Goal: Information Seeking & Learning: Learn about a topic

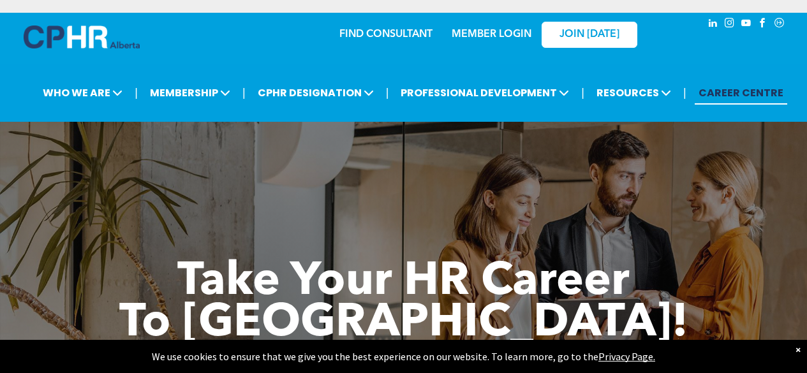
scroll to position [2489, 0]
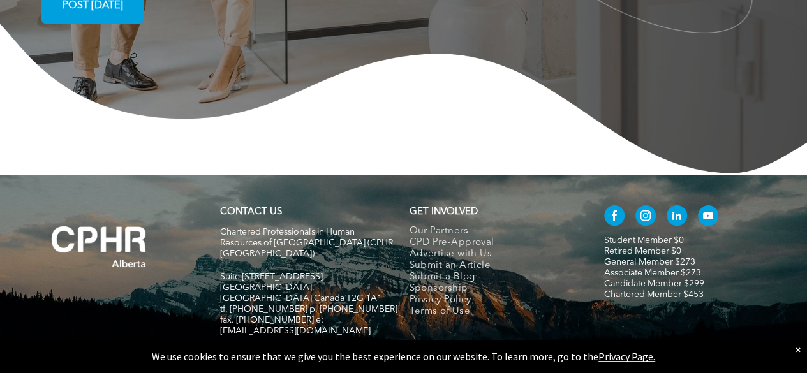
click at [796, 348] on div "×" at bounding box center [798, 349] width 5 height 13
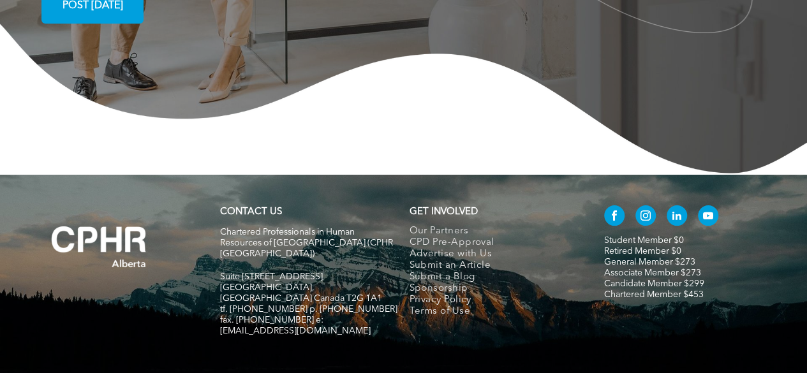
drag, startPoint x: 94, startPoint y: 340, endPoint x: 34, endPoint y: 339, distance: 60.6
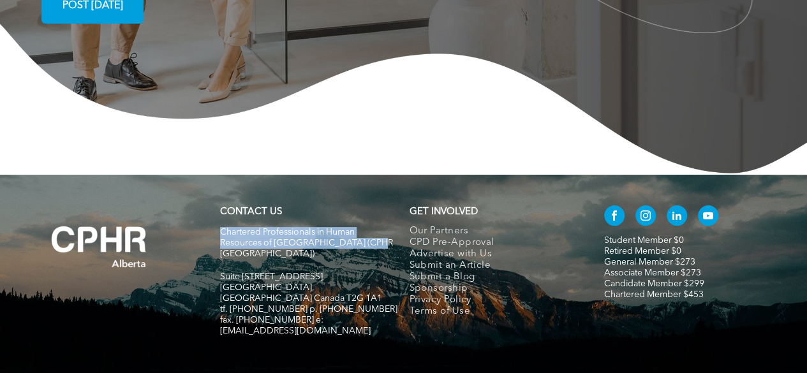
drag, startPoint x: 370, startPoint y: 200, endPoint x: 221, endPoint y: 195, distance: 149.4
click at [221, 227] on p "Chartered Professionals in Human Resources of [GEOGRAPHIC_DATA] (CPHR [GEOGRAPH…" at bounding box center [309, 243] width 178 height 33
copy span "Chartered Professionals in Human Resources of [GEOGRAPHIC_DATA] (CPHR [GEOGRAPH…"
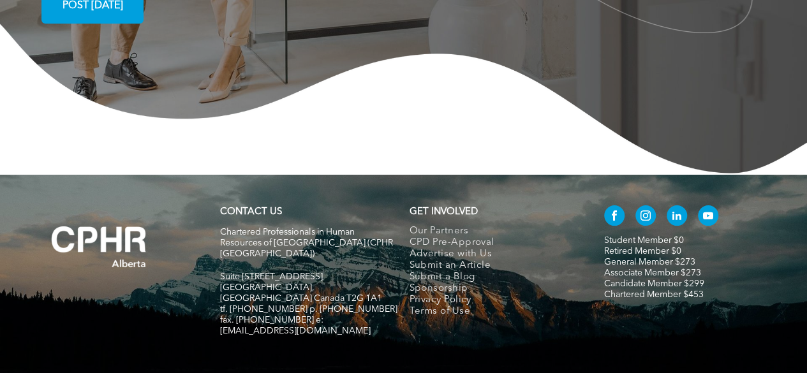
drag, startPoint x: 97, startPoint y: 336, endPoint x: 35, endPoint y: 336, distance: 61.9
copy span "CPHR [GEOGRAPHIC_DATA]"
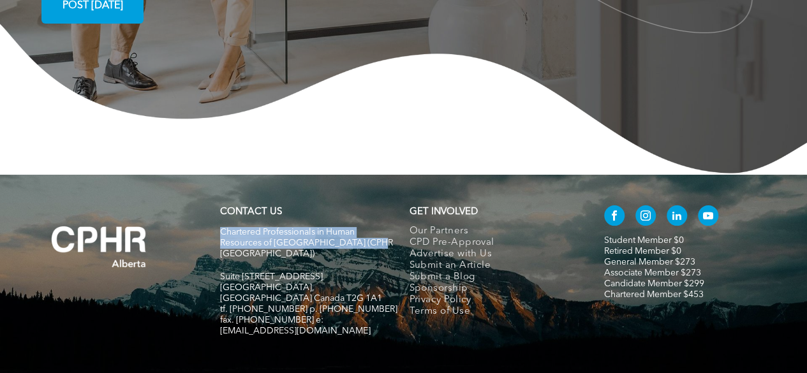
drag, startPoint x: 377, startPoint y: 197, endPoint x: 221, endPoint y: 190, distance: 155.2
click at [221, 227] on p "Chartered Professionals in Human Resources of [GEOGRAPHIC_DATA] (CPHR [GEOGRAPH…" at bounding box center [309, 243] width 178 height 33
copy span "Chartered Professionals in Human Resources of [GEOGRAPHIC_DATA] (CPHR [GEOGRAPH…"
